Goal: Use online tool/utility: Use online tool/utility

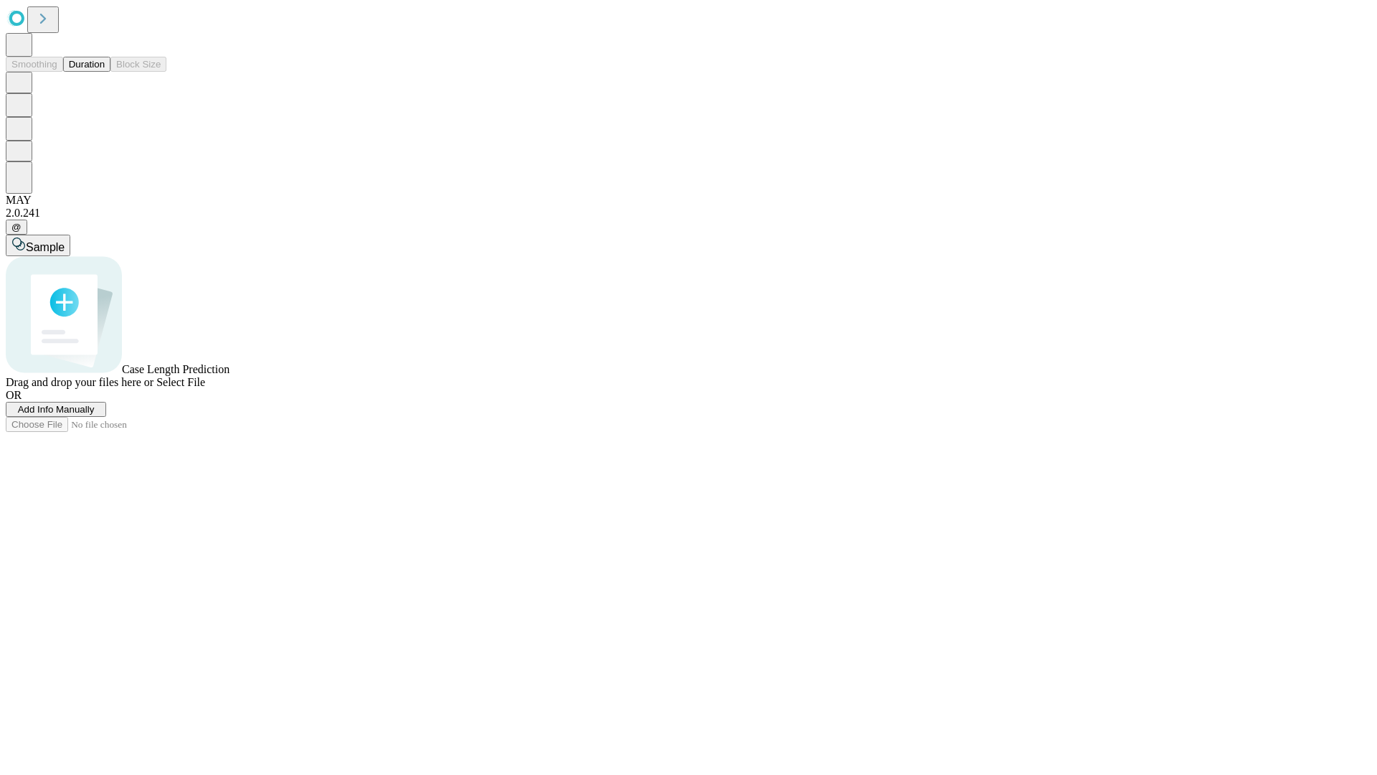
click at [95, 415] on span "Add Info Manually" at bounding box center [56, 409] width 77 height 11
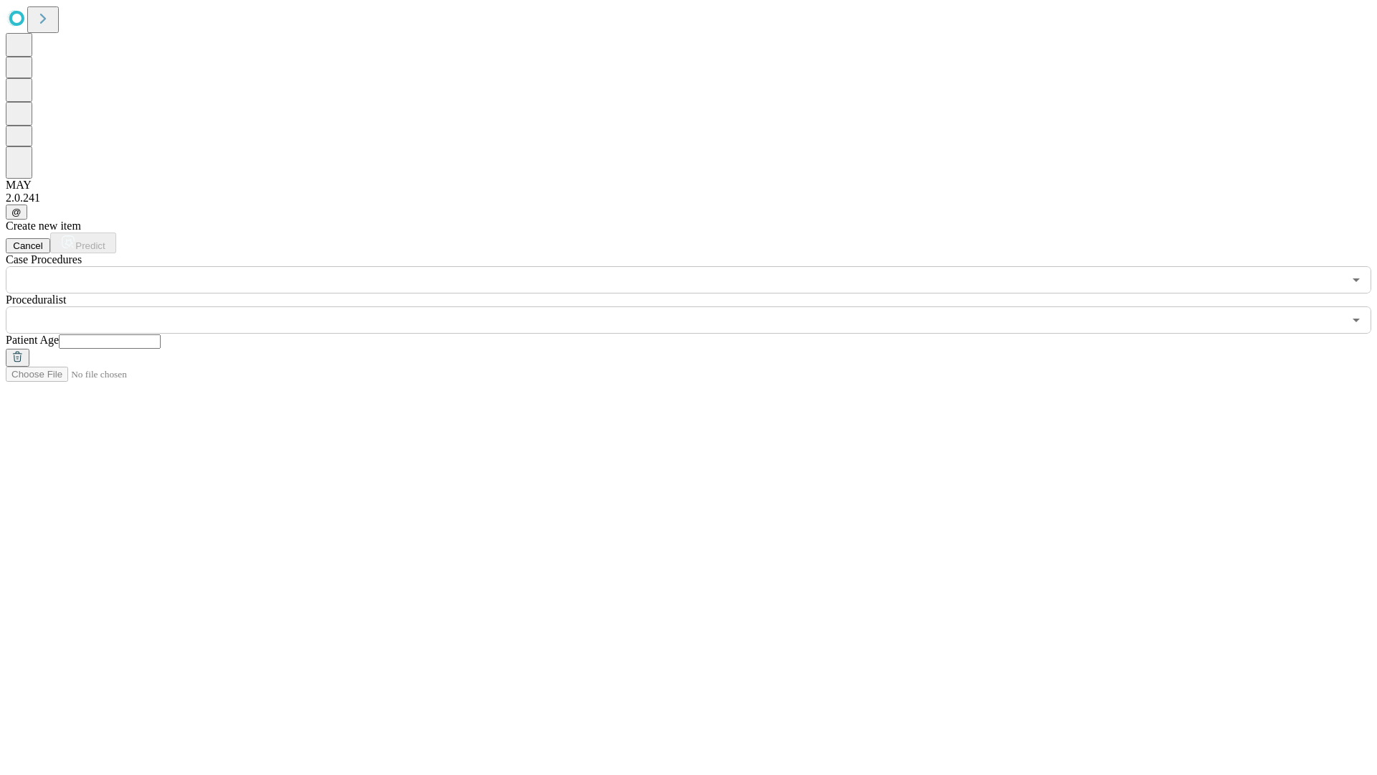
click at [161, 334] on input "text" at bounding box center [110, 341] width 102 height 14
type input "**"
click at [699, 306] on input "text" at bounding box center [675, 319] width 1338 height 27
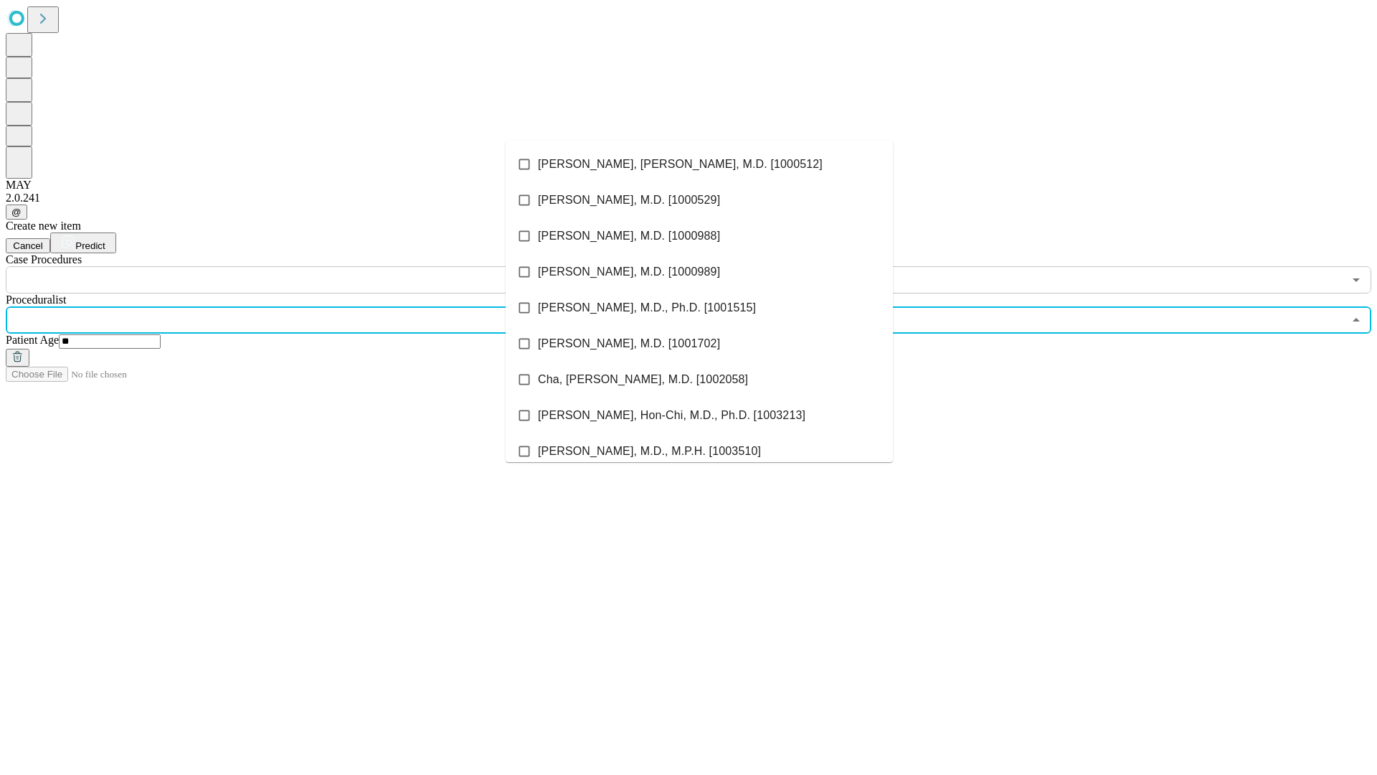
click at [699, 164] on li "[PERSON_NAME], [PERSON_NAME], M.D. [1000512]" at bounding box center [699, 164] width 387 height 36
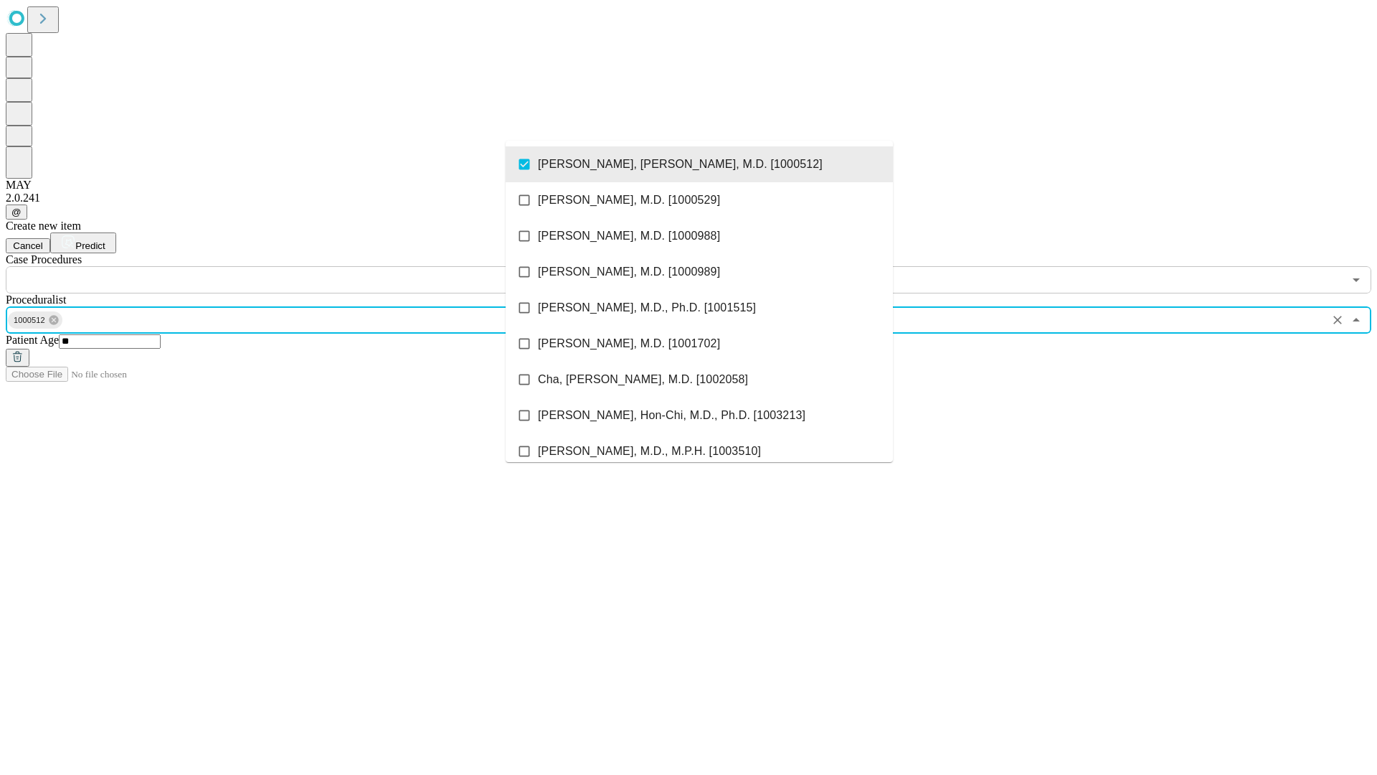
click at [301, 266] on input "text" at bounding box center [675, 279] width 1338 height 27
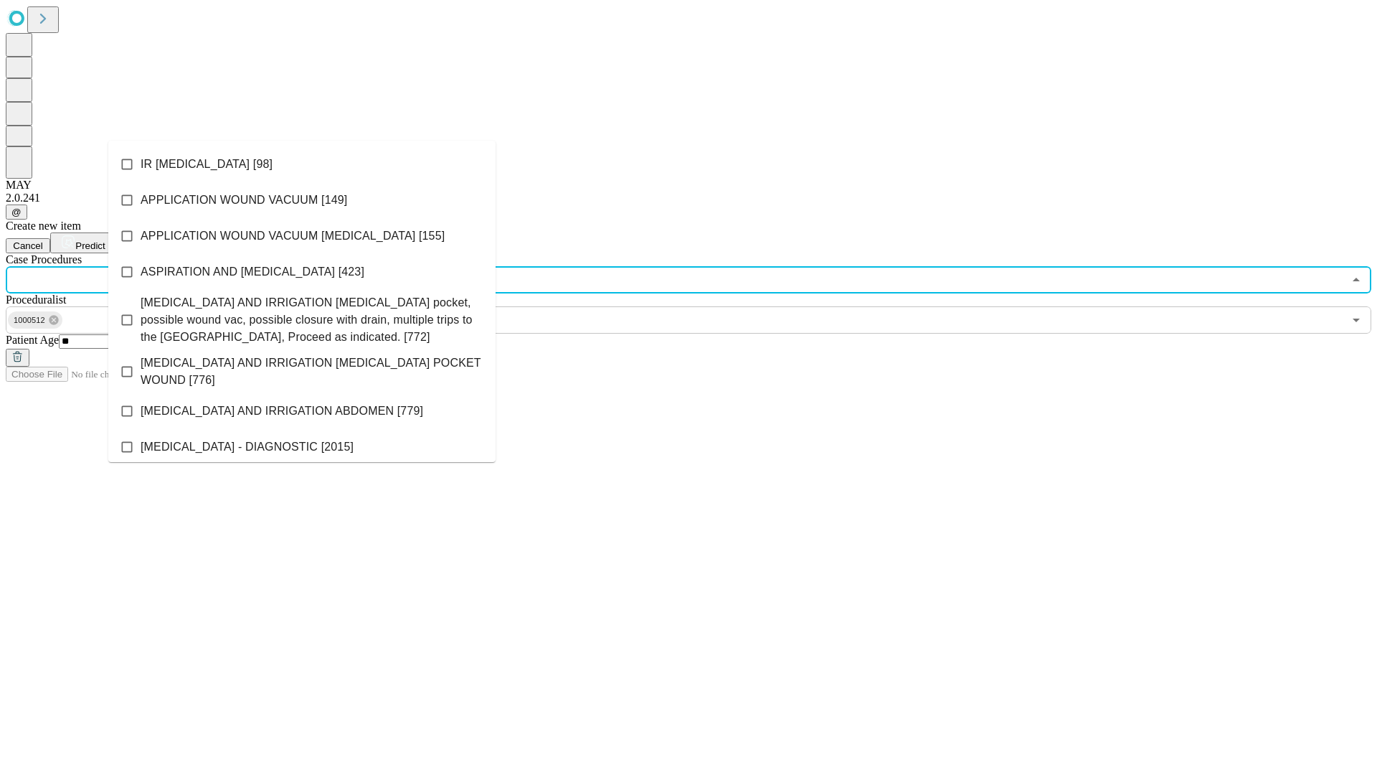
click at [302, 164] on li "IR [MEDICAL_DATA] [98]" at bounding box center [301, 164] width 387 height 36
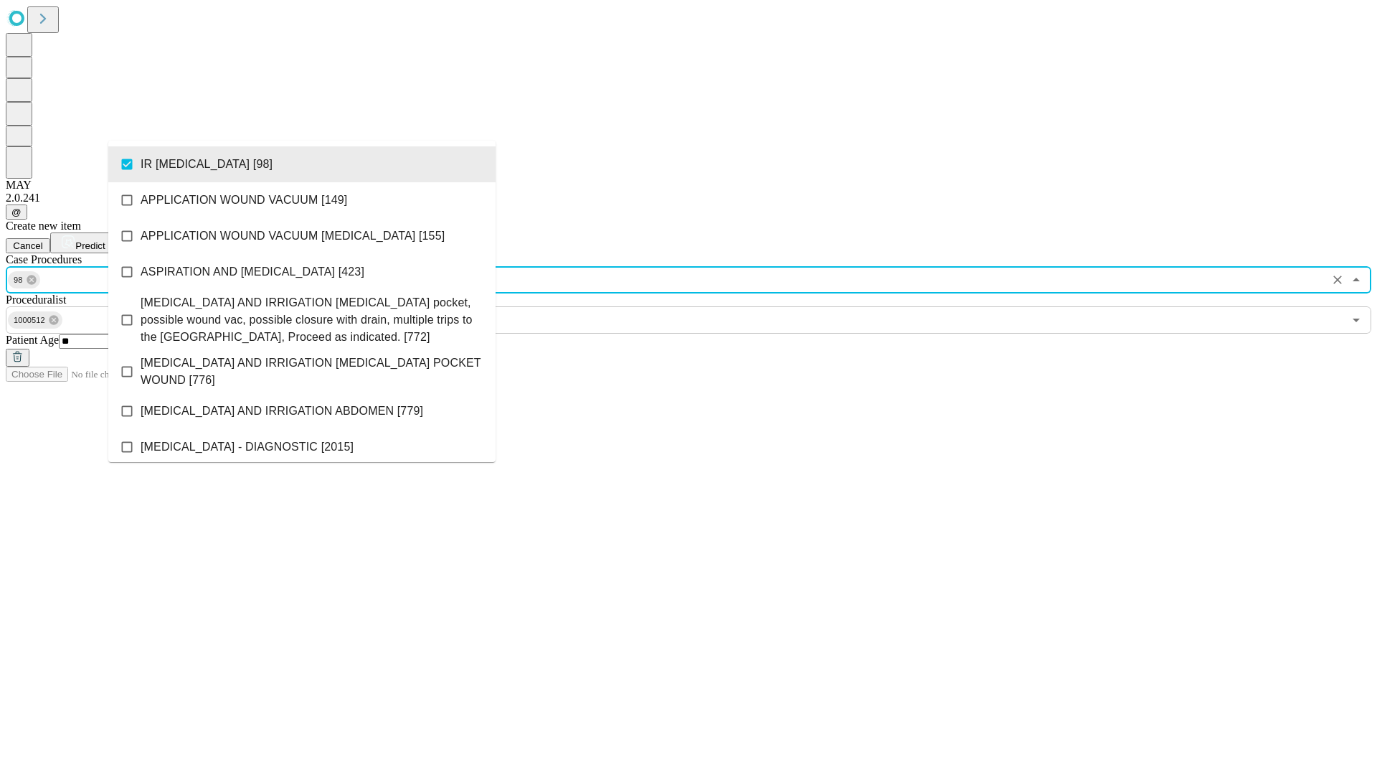
click at [105, 240] on span "Predict" at bounding box center [89, 245] width 29 height 11
